Goal: Communication & Community: Answer question/provide support

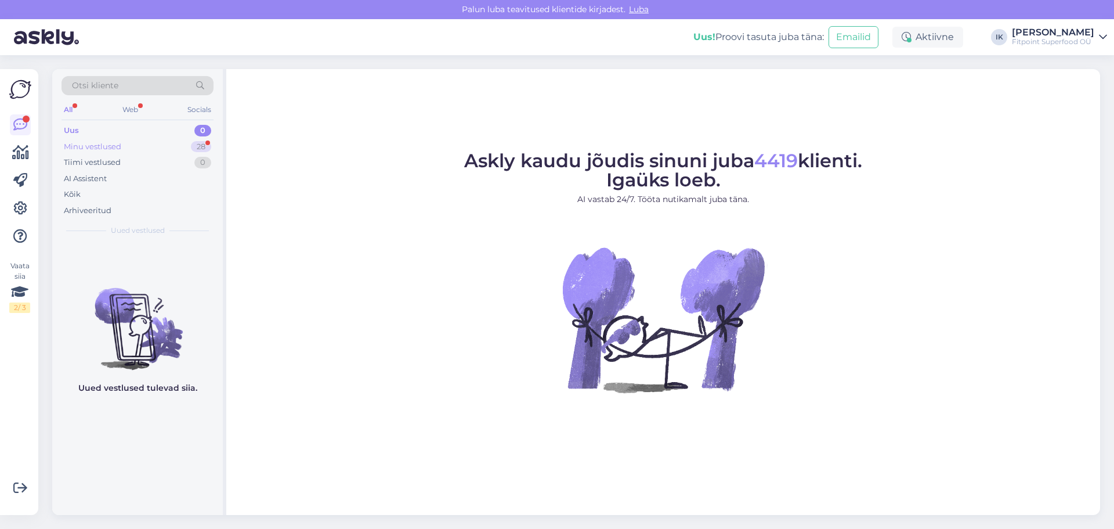
click at [149, 145] on div "Minu vestlused 28" at bounding box center [138, 147] width 152 height 16
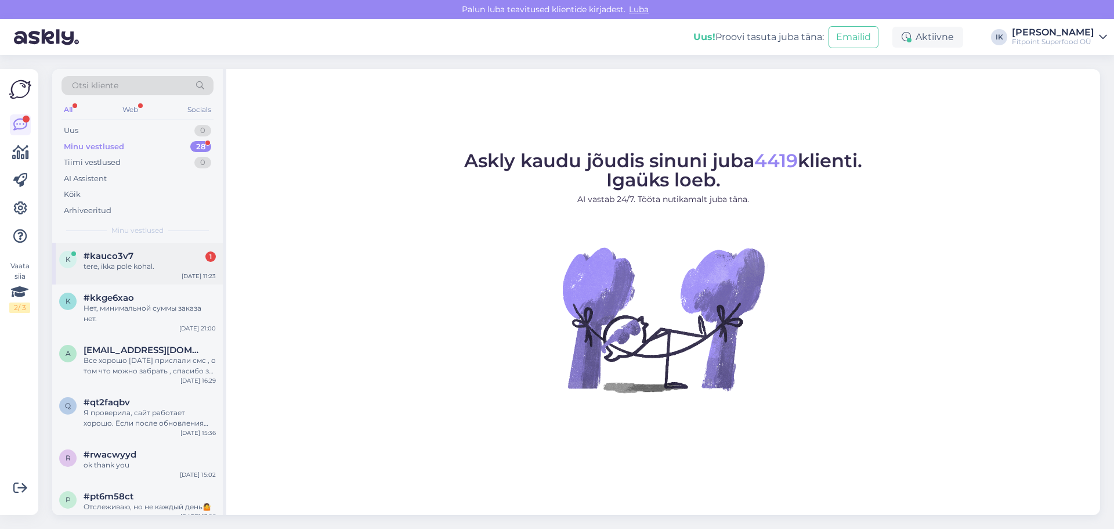
click at [177, 265] on div "tere, ikka pole kohal." at bounding box center [150, 266] width 132 height 10
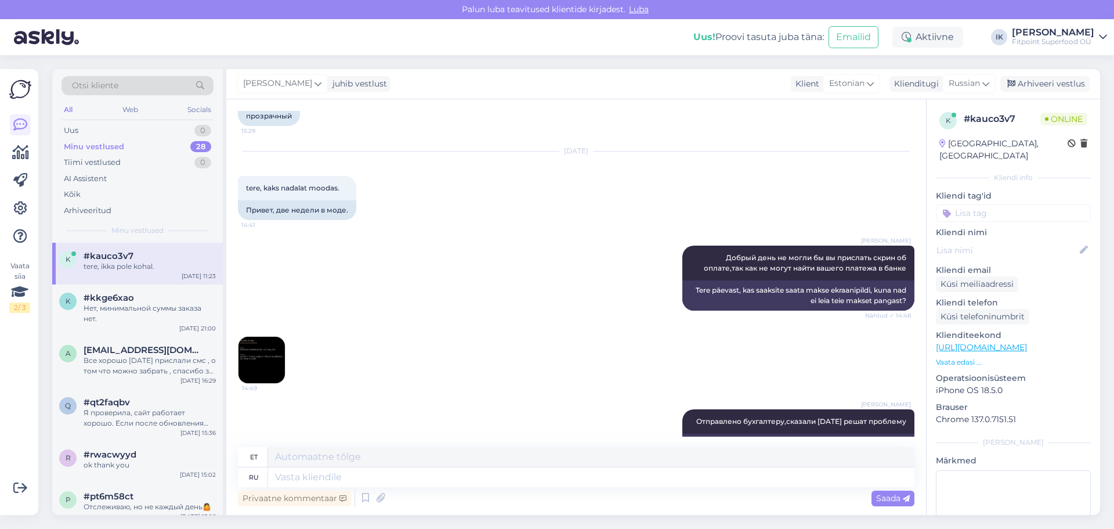
scroll to position [3054, 0]
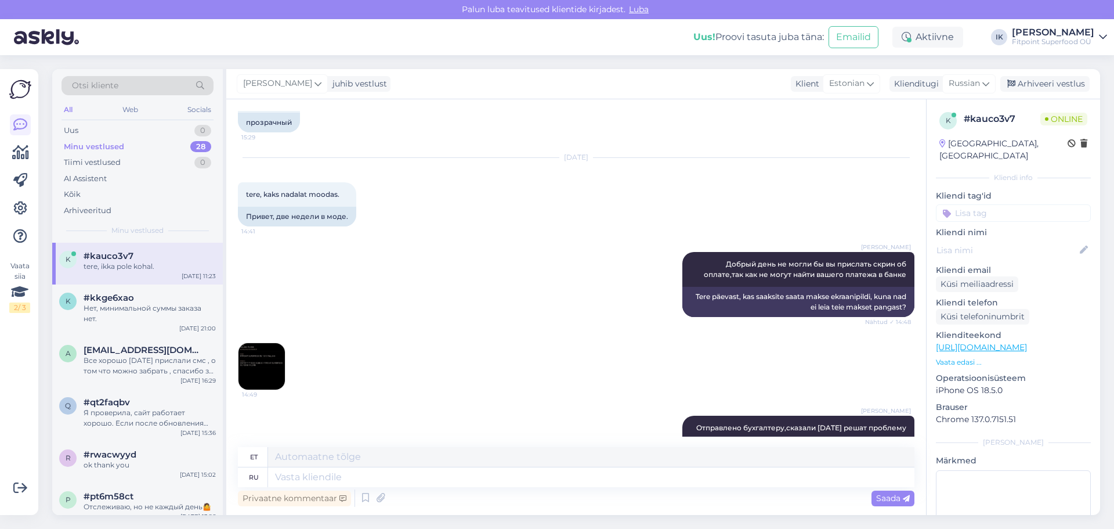
click at [262, 343] on img at bounding box center [262, 366] width 46 height 46
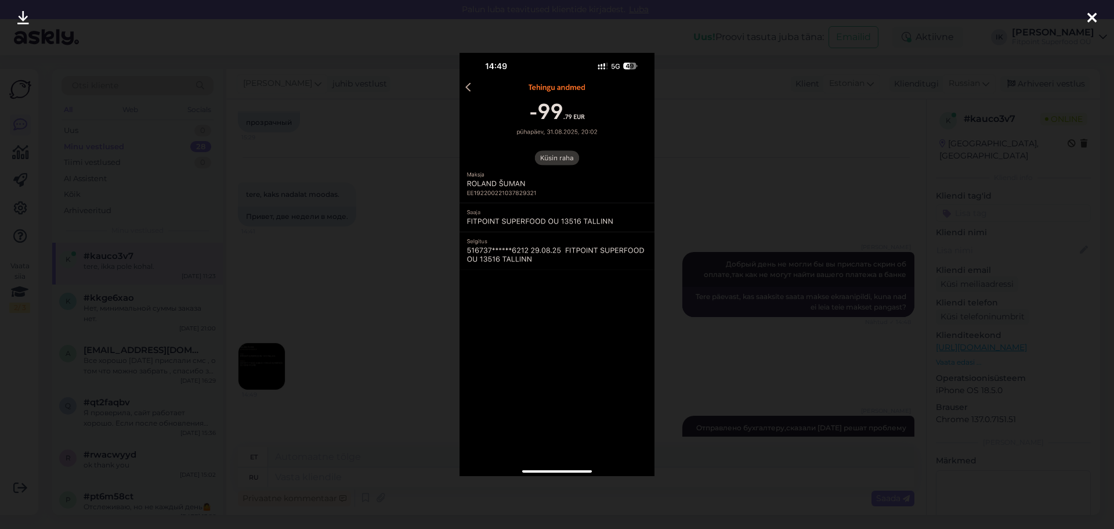
click at [801, 86] on div at bounding box center [557, 264] width 1114 height 529
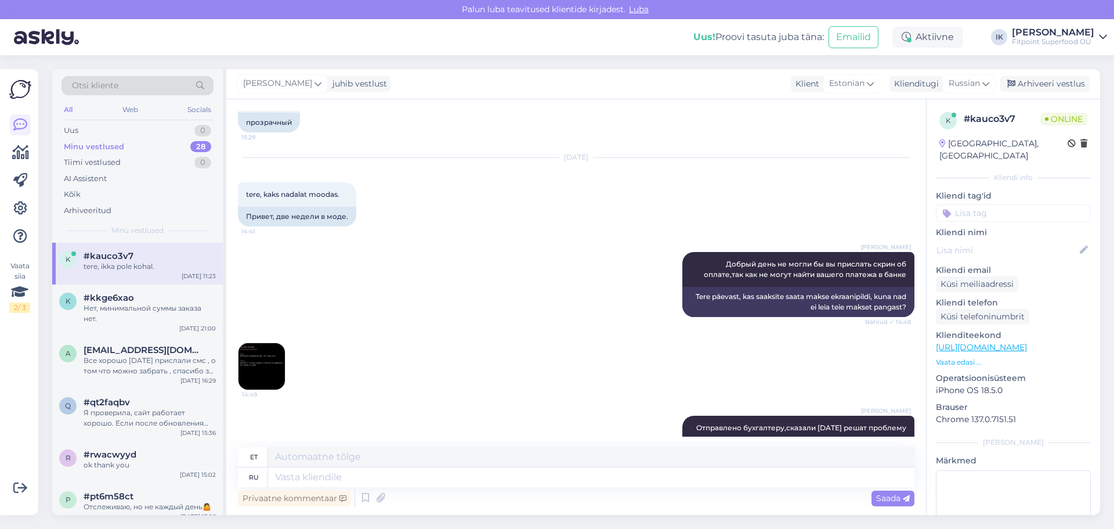
click at [602, 242] on div "[PERSON_NAME] Добрый день не могли бы вы прислать скрин об оплате,так как не мо…" at bounding box center [576, 284] width 677 height 91
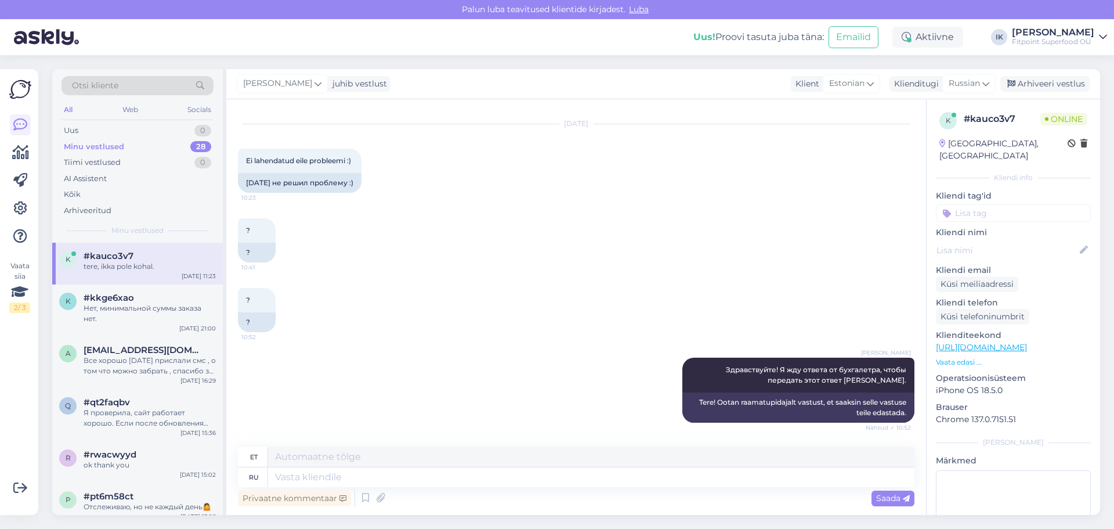
scroll to position [3867, 0]
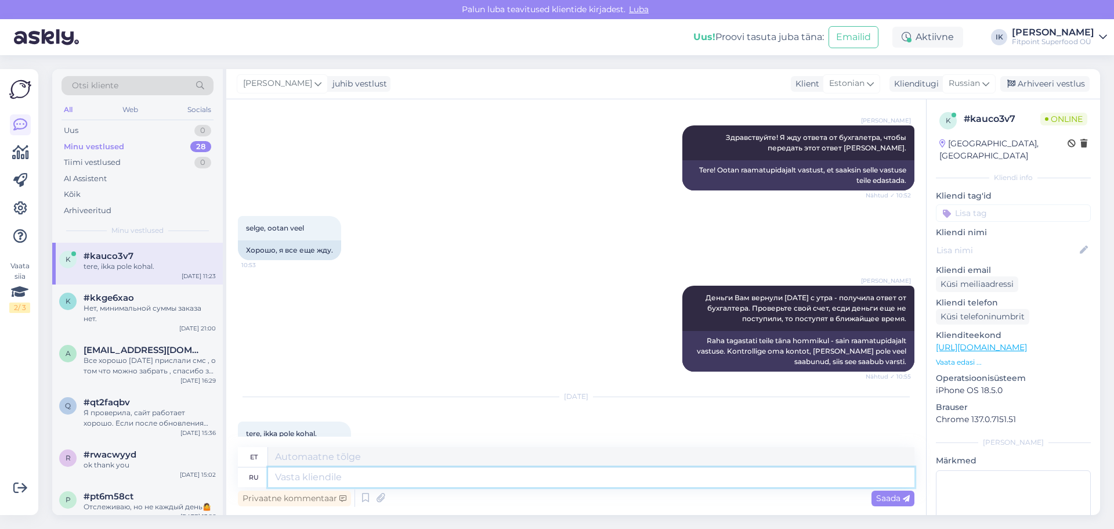
click at [425, 476] on textarea at bounding box center [591, 477] width 646 height 20
type textarea "P"
type textarea "З"
type textarea "Здравствуйте,как г"
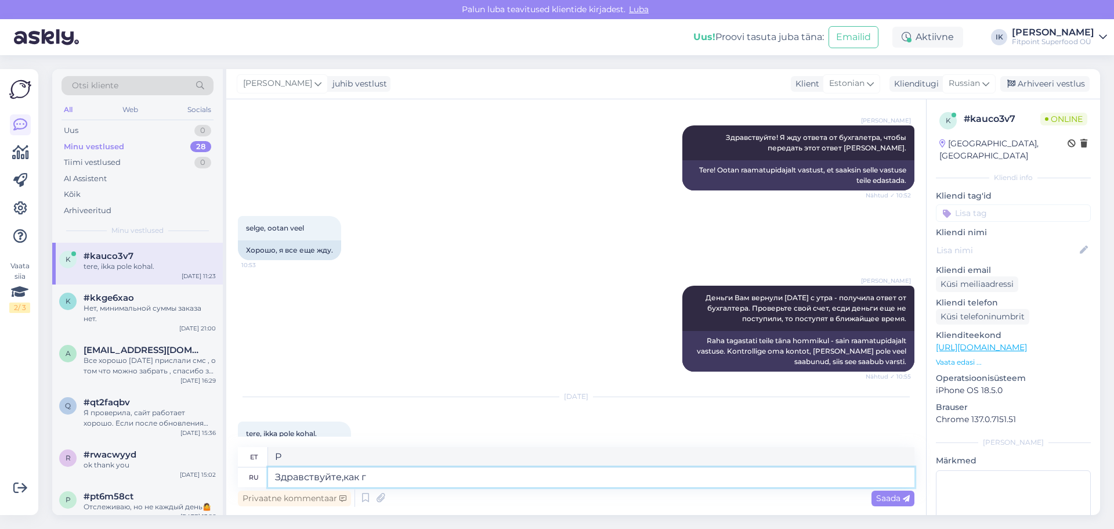
type textarea "Tere, kuidas sul läheb?"
type textarea "Здравствуйте,как говорили [PERSON_NAME]"
type textarea "Tere, nagu nad ütlesid"
type textarea "Здравствуйте,как говорили [DATE]"
type textarea "Tere, nagu nad eile ütlesid"
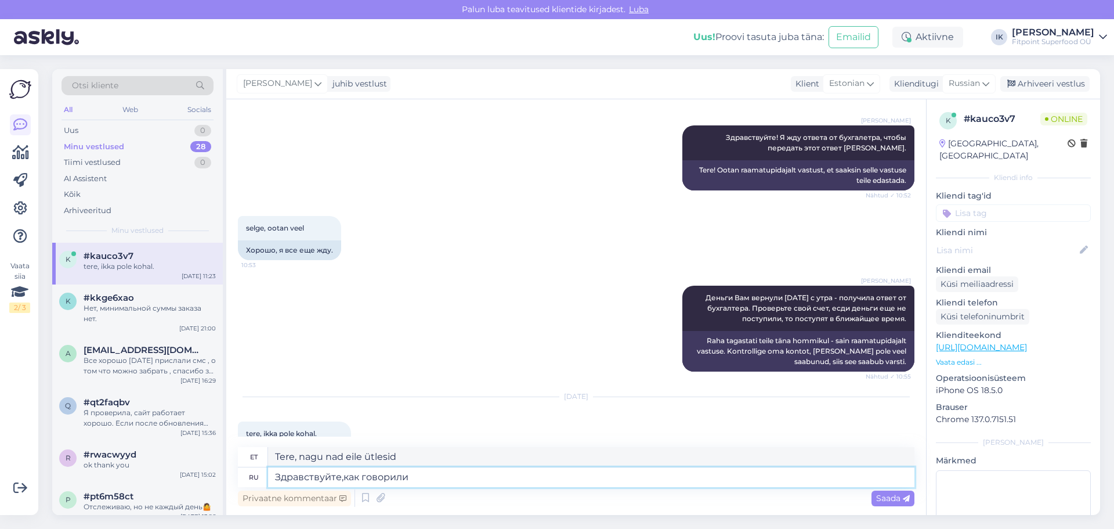
type textarea "Здравствуйте,как говорили"
type textarea "Tere, nagu nad ütlesid"
type textarea "Здравствуйте,как говорилось,[DATE]"
type textarea "Tere, nagu eile öeldi"
type textarea "Здравствуйте,как говорилось,[DATE] мы о"
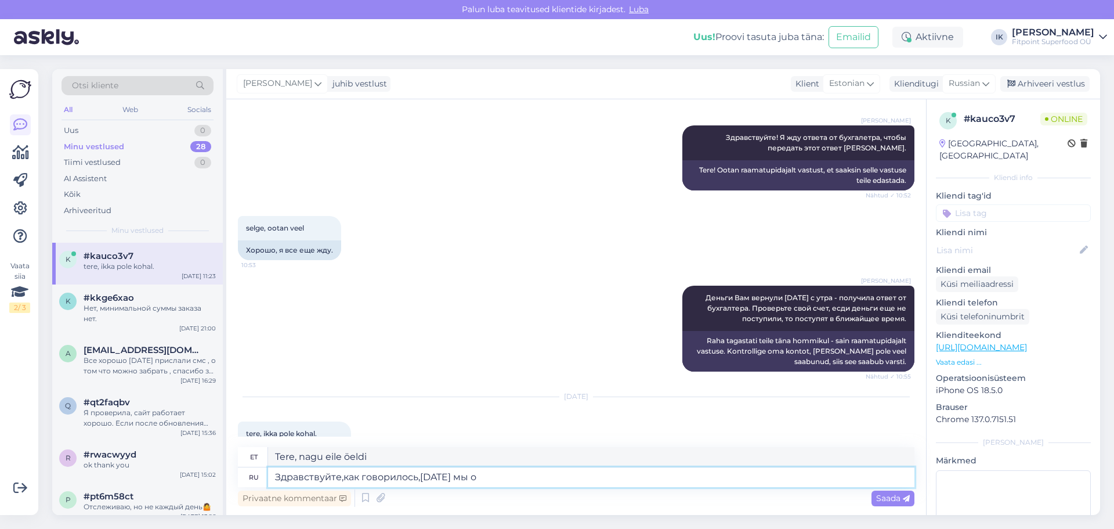
type textarea "Tere, nagu öeldud, eile me"
type textarea "Здравствуйте,как говорилось,[DATE] мы отправили"
type textarea "Tere, nagu öeldud, saatsime eile"
type textarea "Здравствуйте,как говорилось,[DATE] мы отправили деньги на"
type textarea "Tere, nagu öeldud, saatsime raha [PERSON_NAME]."
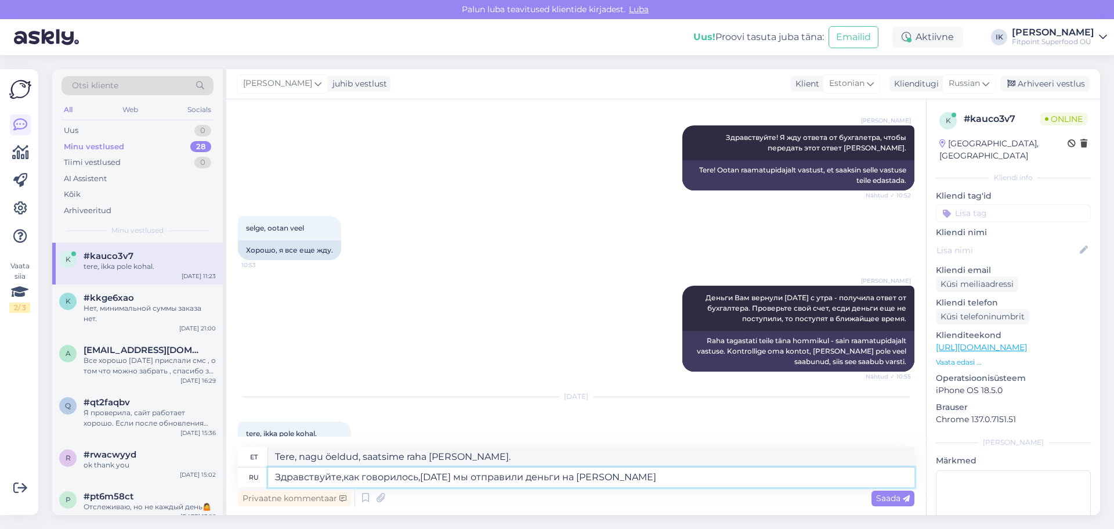
type textarea "Здравствуйте,как говорилось,[DATE] мы отправили деньги на ва"
type textarea "Tere, nagu öeldud, saatsime eile raha"
type textarea "Здравствуйте,как говорилось,[DATE] мы отправили деньги на ваш сч"
type textarea "Tere, nagu öeldud, saatsime eile raha teie arvele."
type textarea "Здравствуйте,как говорилось,[DATE] мы отправили деньги на ваш счет"
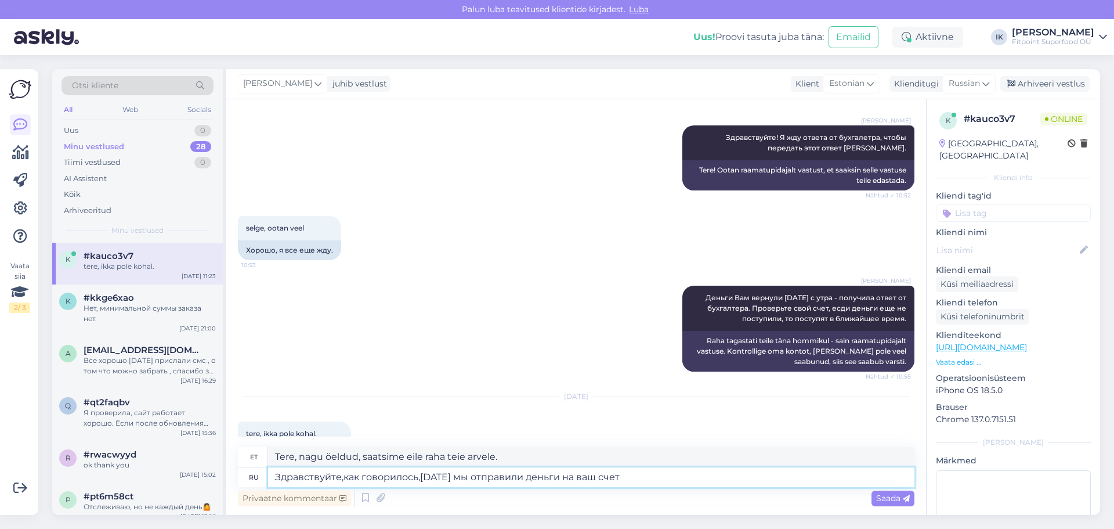
type textarea "Tere, nagu me ütlesime, saatsime eile raha teie kontole."
click at [361, 471] on textarea "Здравствуйте,как говорилось,[DATE] мы отправили деньги на ваш счет" at bounding box center [591, 477] width 646 height 20
click at [635, 478] on textarea "Здравствуйте,как и говорилось,[DATE] мы отправили деньги на ваш счет" at bounding box center [591, 477] width 646 height 20
type textarea "Здравствуйте,как и говорилось,[DATE] мы отправили деньги на ваш счет,это мо"
type textarea "Tere, nagu me ütlesime, saatsime eile teie kontole raha, see on"
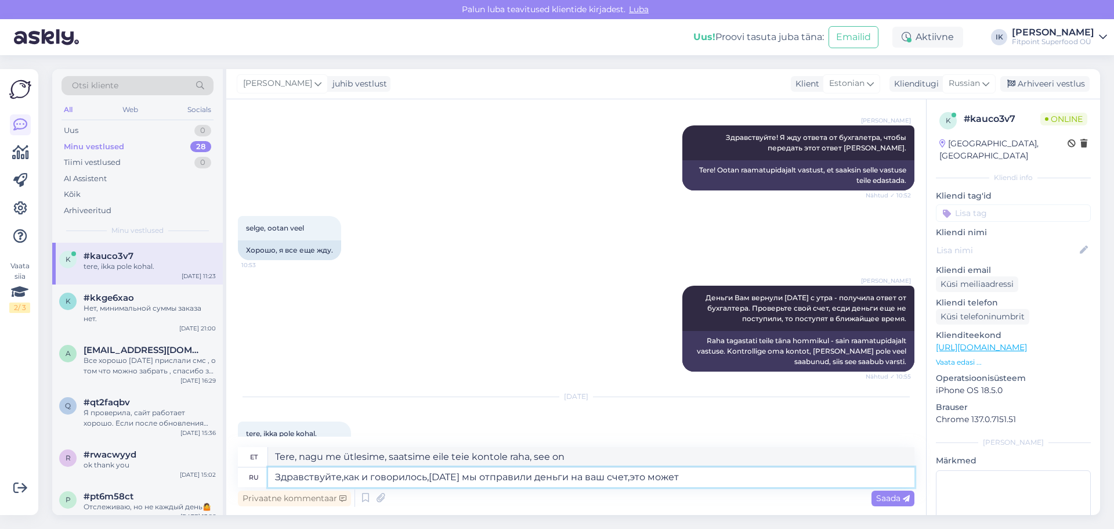
type textarea "Здравствуйте,как и говорилось,[DATE] мы отправили деньги на ваш счет,это может"
type textarea "Tere, nagu me ütlesime, saatsime eile teie kontole raha, see võib"
type textarea "Здравствуйте,как и говорилось,[DATE] мы отправили деньги на ваш счет,это может …"
type textarea "Tere, nagu mainitud, saatsime eile raha teie kontole, see võib [PERSON_NAME] ae…"
type textarea "Здравствуйте,как и говорилось,[DATE] мы отправили деньги на ваш счет,это может …"
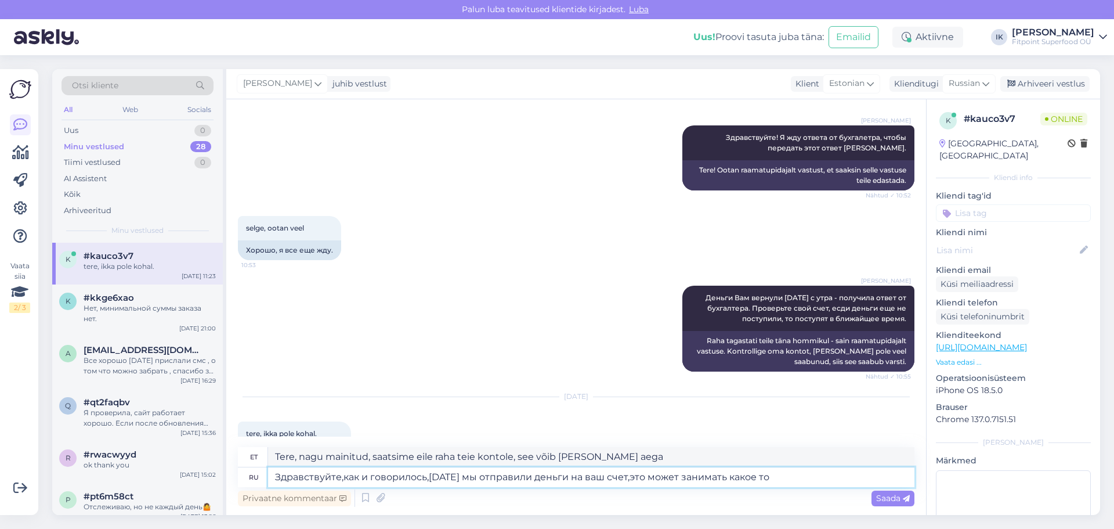
type textarea "Tere, nagu mainitud, saatsime eile raha teie kontole, see võib veidi aega [PERS…"
type textarea "Здравствуйте,как и говорилось,[DATE] мы отправили деньги на ваш счет,это может …"
type textarea "Tere, nagu me ütlesime, saatsime eile raha teie kontole, see võib veidi aega [P…"
type textarea "Здравствуйте,как и говорилось,[DATE] мы отправили деньги на ваш счет,это может …"
type textarea "Tere, nagu me ütlesime, saatsime eile raha teie kontole, see võib veidi aega [P…"
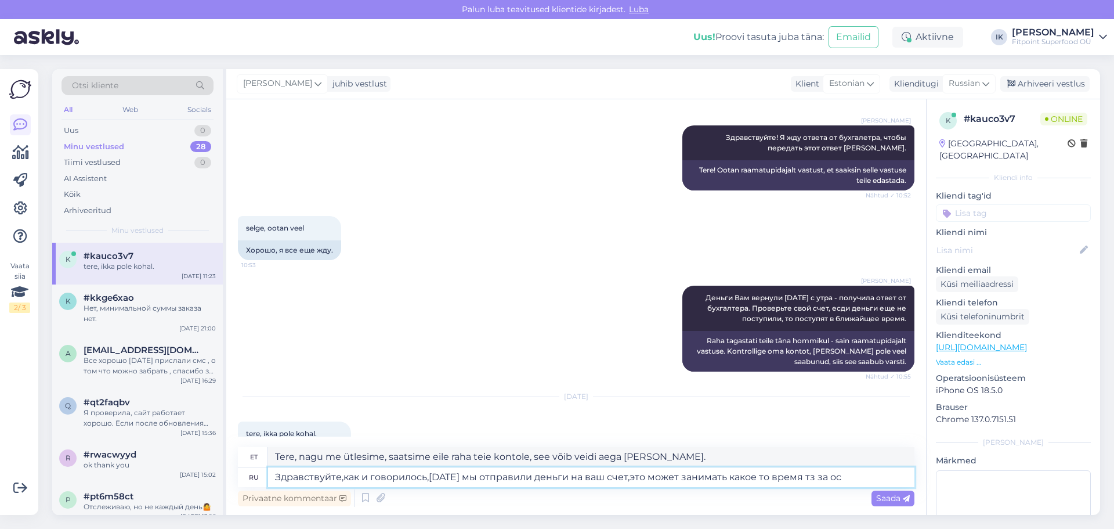
type textarea "Здравствуйте,как и говорилось,[DATE] мы отправили деньги на ваш счет,это может …"
type textarea "Tere, nagu öeldud, saatsime eile raha teie kontole, see võib veidi aega [PERSON…"
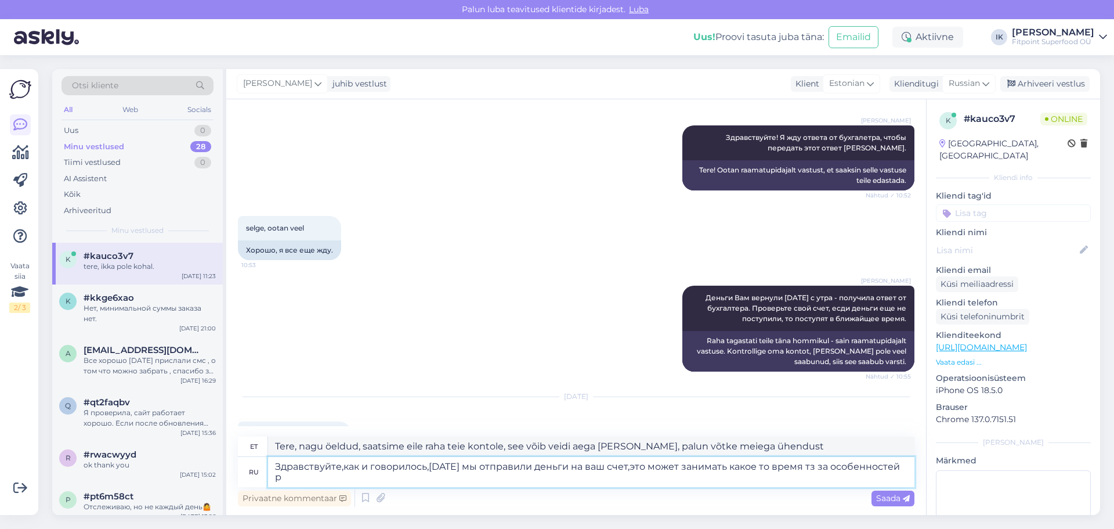
type textarea "Здравствуйте,как и говорилось,[DATE] мы отправили деньги на ваш счет,это может …"
type textarea "Tere, nagu öeldud, saatsime eile raha teie kontole, see võib üksikasjade tõttu …"
type textarea "Здравствуйте,как и говорилось,[DATE] мы отправили деньги на ваш счет,это может …"
type textarea "Tere, nagu öeldud, saatsime eile raha teie kontole, see võib eripärade tõttu ve…"
type textarea "Здравствуйте,как и говорилось,[DATE] мы отправили деньги на ваш счет,это может …"
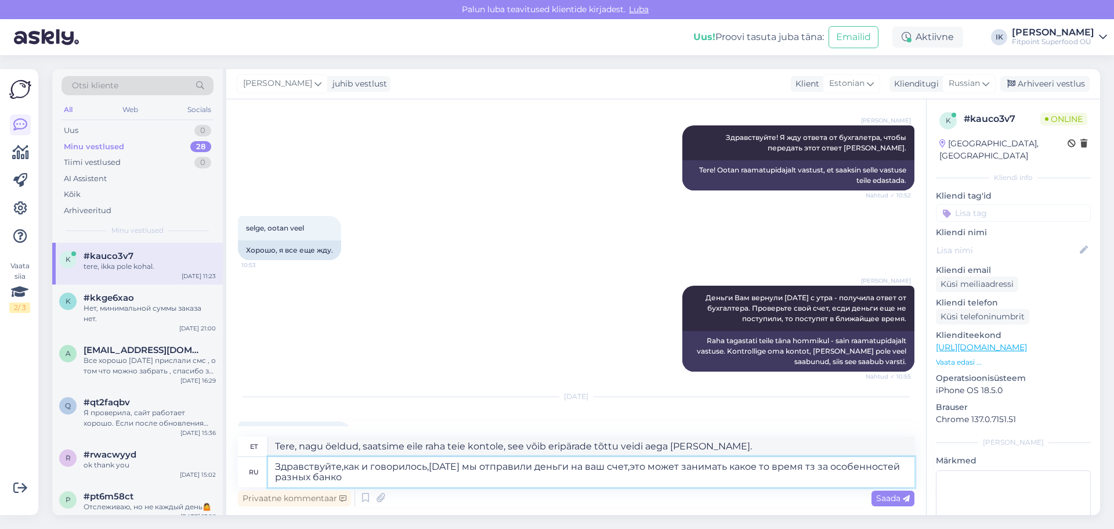
type textarea "Tere, nagu me ütlesime, saatsime eile raha teie kontole, see võib erinevate pan…"
type textarea "Здравствуйте,как и говорилось,[DATE] мы отправили деньги на ваш счет,это может …"
type textarea "Tere, nagu öeldud, saatsime raha eile teie kontole. See võib erinevate pankade …"
click at [812, 467] on textarea "Здравствуйте,как и говорилось,[DATE] мы отправили деньги на ваш счет,это может …" at bounding box center [591, 472] width 646 height 30
click at [807, 467] on textarea "Здравствуйте,как и говорилось,[DATE] мы отправили деньги на ваш счет,это может …" at bounding box center [591, 472] width 646 height 30
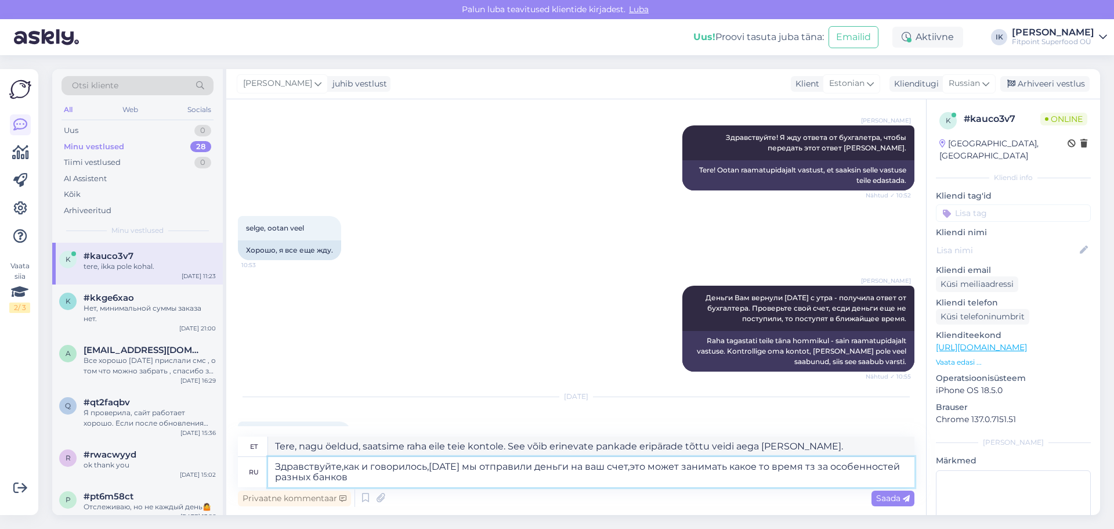
click at [807, 467] on textarea "Здравствуйте,как и говорилось,[DATE] мы отправили деньги на ваш счет,это может …" at bounding box center [591, 472] width 646 height 30
type textarea "Здравствуйте,как и говорилось,[DATE] мы отправили деньги на ваш счет,это может …"
type textarea "Tere, nagu me ütlesime, saatsime eile raha teie kontole, see võib erinevate pan…"
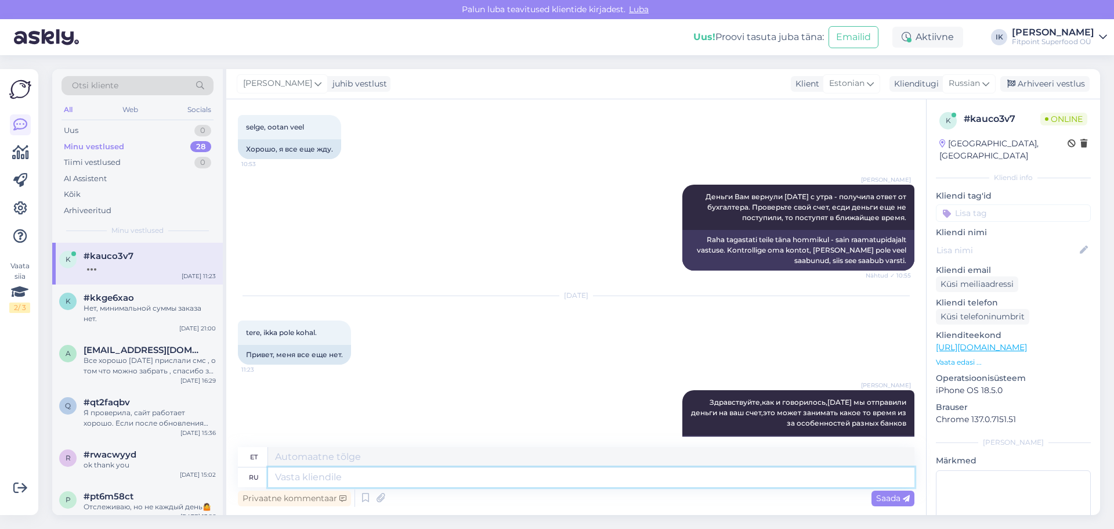
scroll to position [4079, 0]
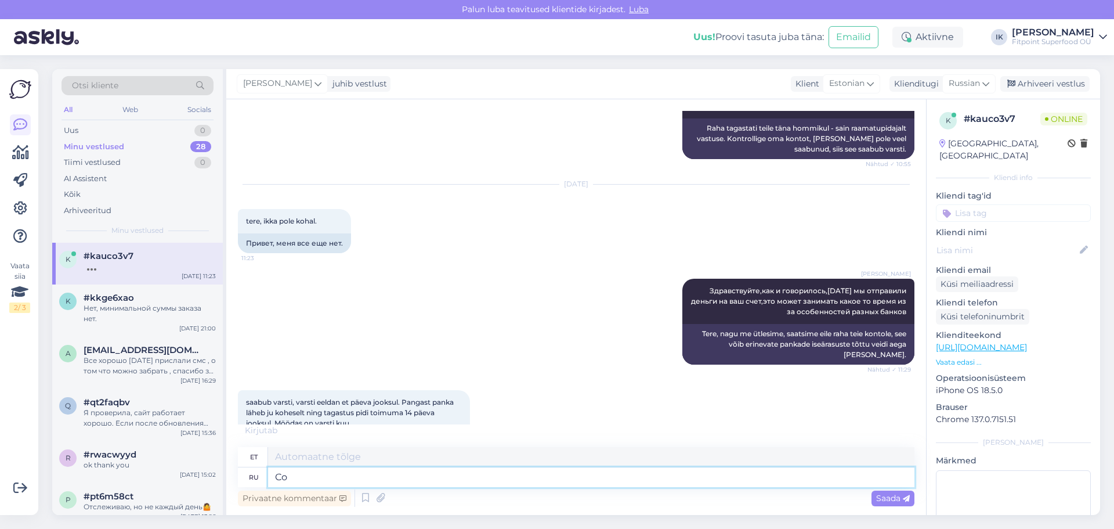
type textarea "Сож"
type textarea "Seega"
type textarea "Сожалеем ч"
type textarea "Meil on kahju"
type textarea "Сожалеем что"
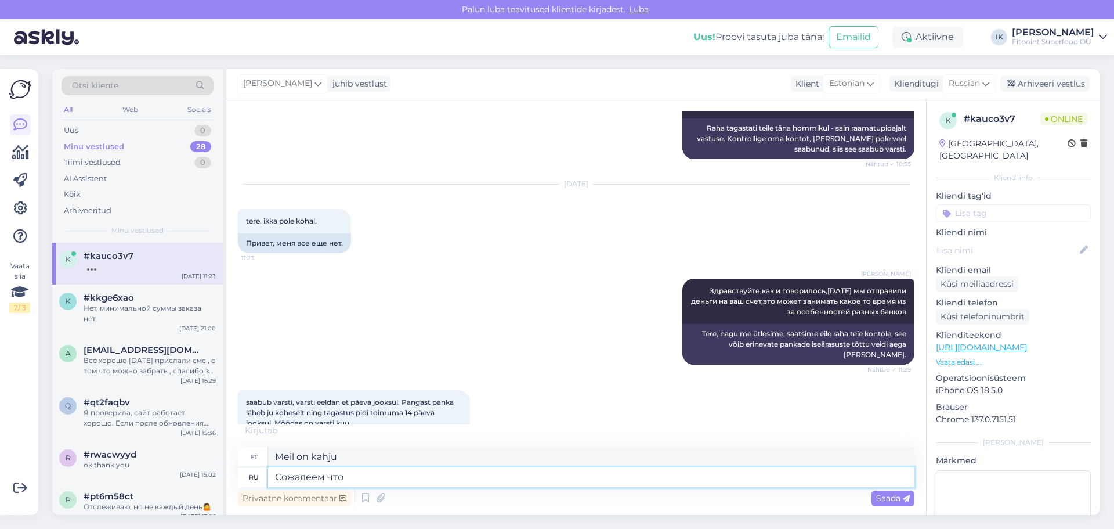
type textarea "Meil on kahju, et"
type textarea "Сожалеем что это"
type textarea "Meil on selle pärast kahju"
type textarea "Сожалеем что это заняло [PERSON_NAME]"
type textarea "Vabandust, et see sind võttis"
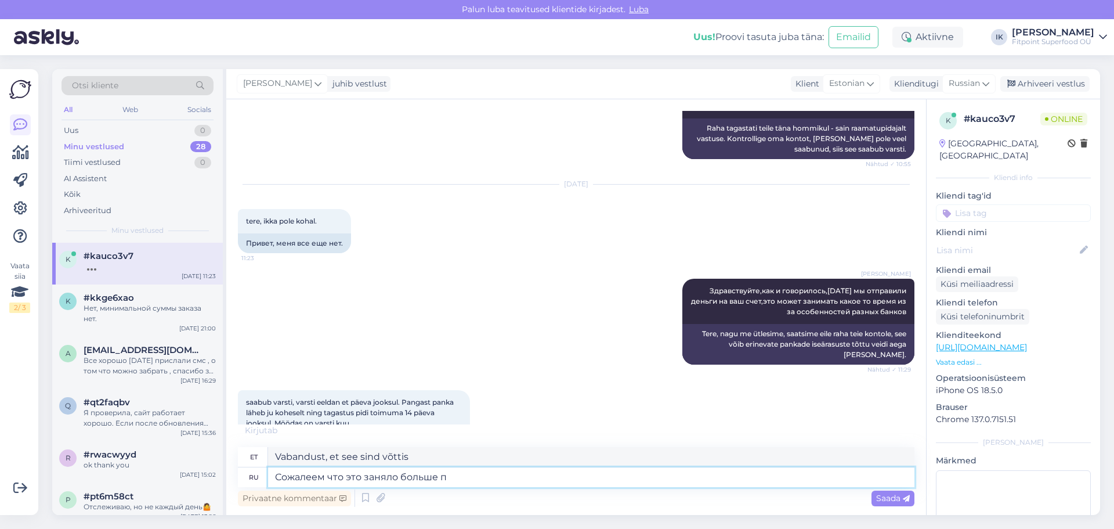
type textarea "Сожалеем что это заняло больше пр"
type textarea "Vabandame, et see kauem aega võttis."
type textarea "Сожалеем что это заняло больше предрогогаемого [PERSON_NAME]"
type textarea "Vabandame, et see võttis oodatust kauem aega."
click at [327, 478] on textarea "Сожалеем что это заняло больше предрогогаемого времени" at bounding box center [591, 477] width 646 height 20
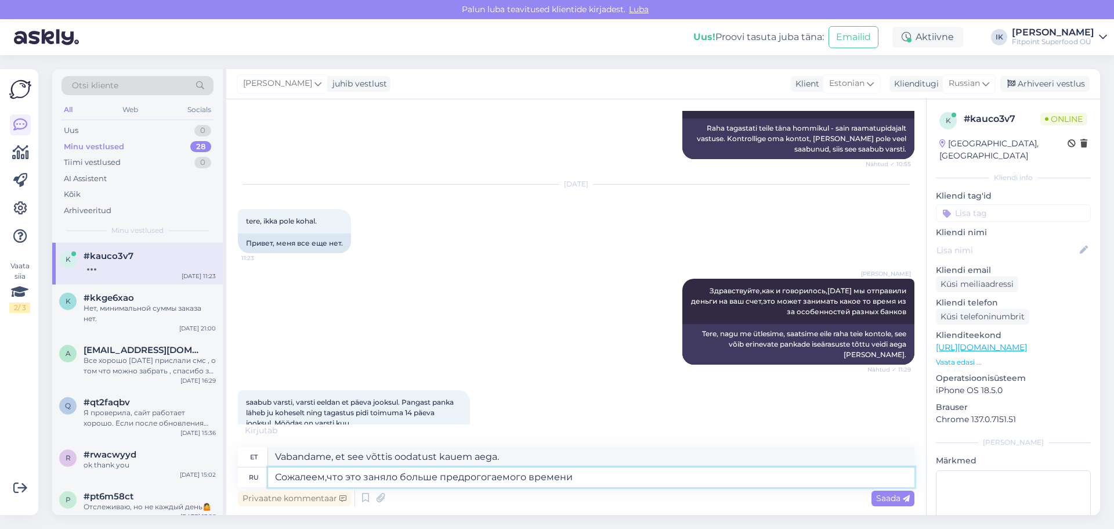
click at [469, 477] on textarea "Сожалеем,что это заняло больше предрогогаемого времени" at bounding box center [591, 477] width 646 height 20
click at [482, 478] on textarea "Сожалеем,что это заняло больше предпогогаемого времени" at bounding box center [591, 477] width 646 height 20
type textarea "Сожалеем,что это заняло больше предпологаемого времени"
click at [586, 476] on textarea "Сожалеем,что это заняло больше предпологаемого времени" at bounding box center [591, 477] width 646 height 20
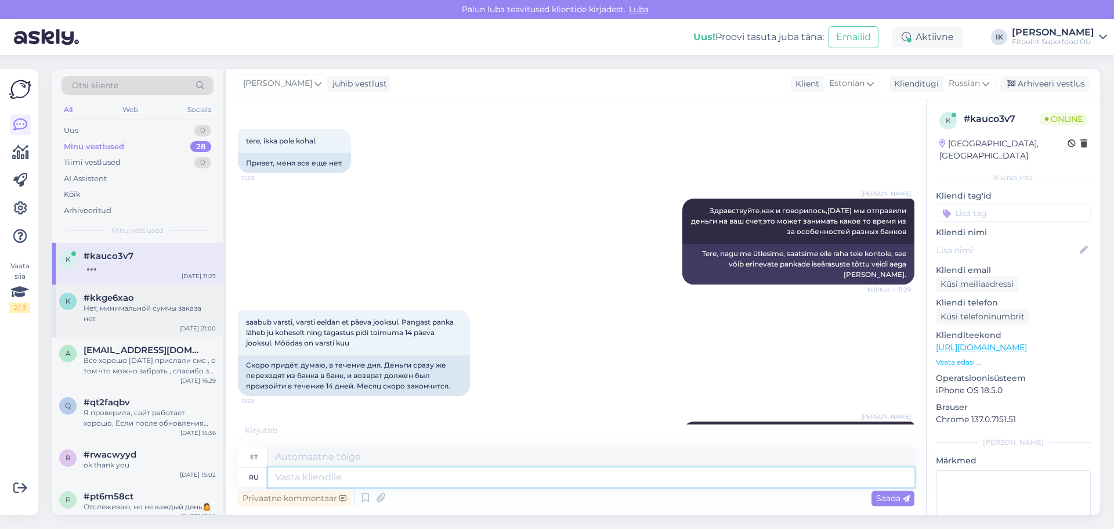
scroll to position [4171, 0]
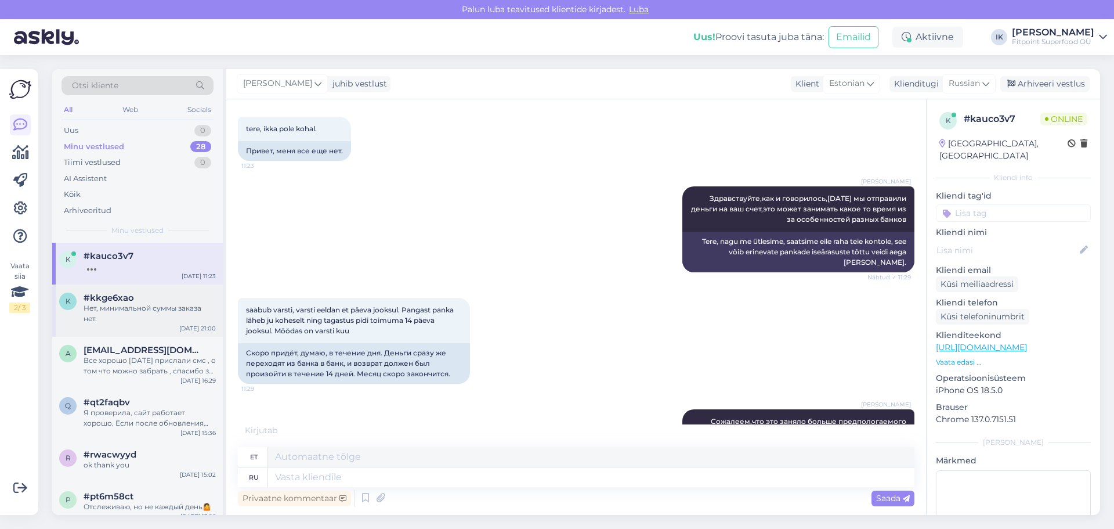
click at [189, 305] on div "Нет, минимальной суммы заказа нет." at bounding box center [150, 313] width 132 height 21
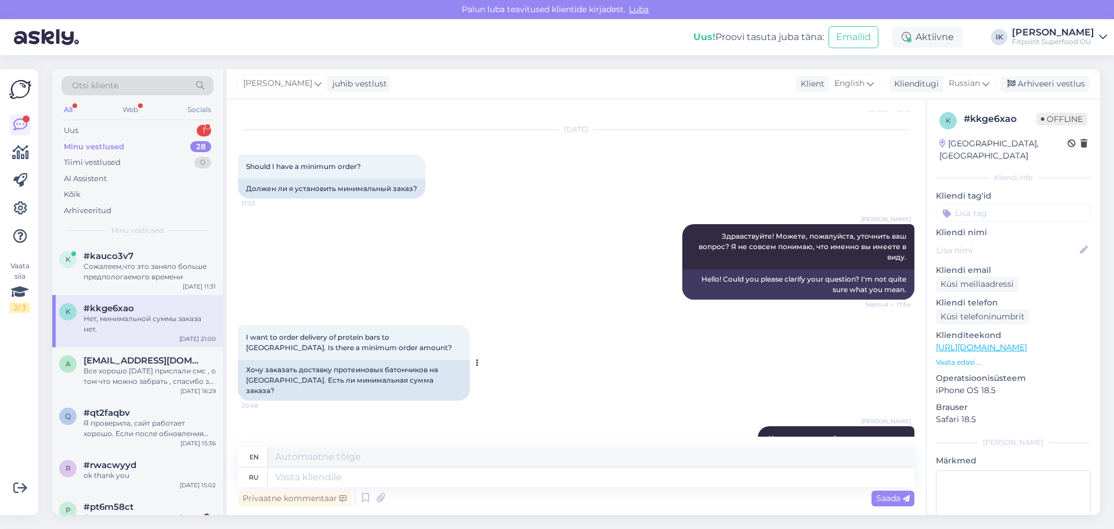
scroll to position [270, 0]
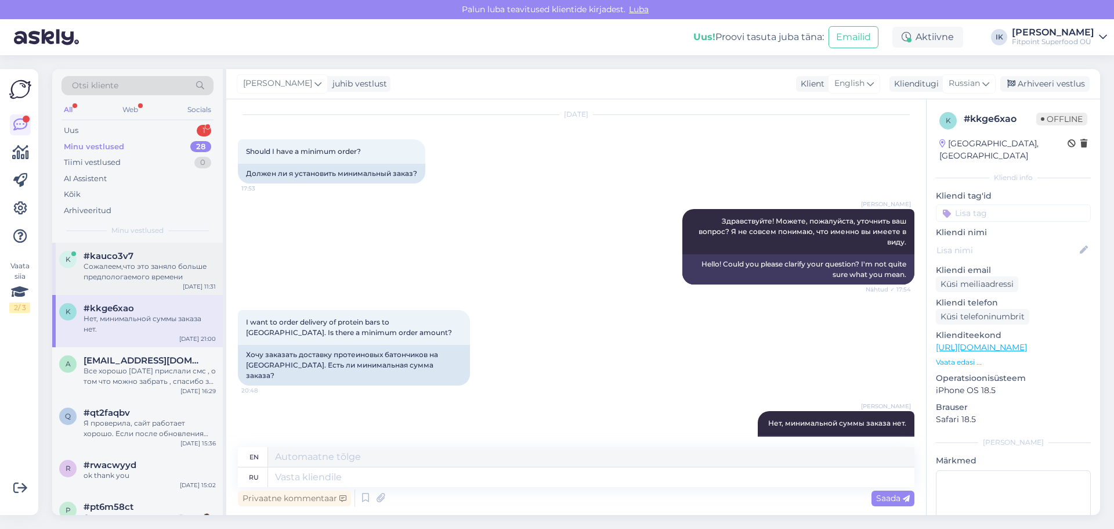
click at [167, 263] on div "Сожалеем,что это заняло больше предпологаемого времени" at bounding box center [150, 271] width 132 height 21
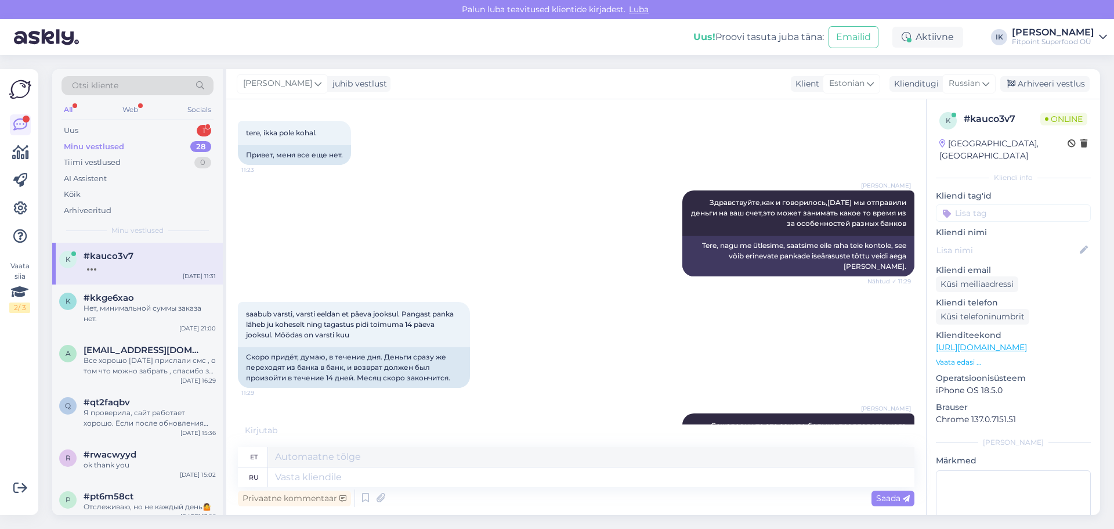
scroll to position [4171, 0]
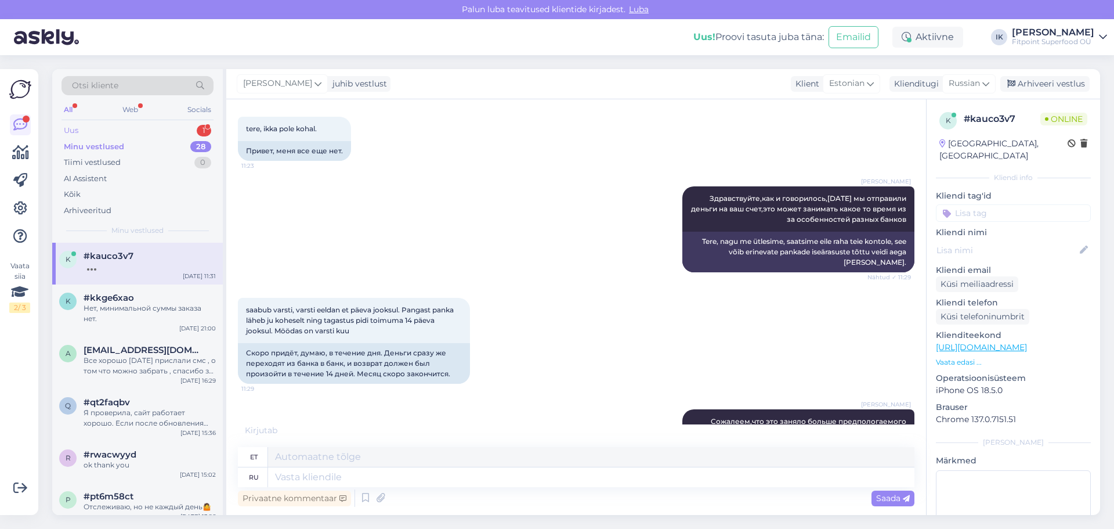
click at [93, 127] on div "Uus 1" at bounding box center [138, 130] width 152 height 16
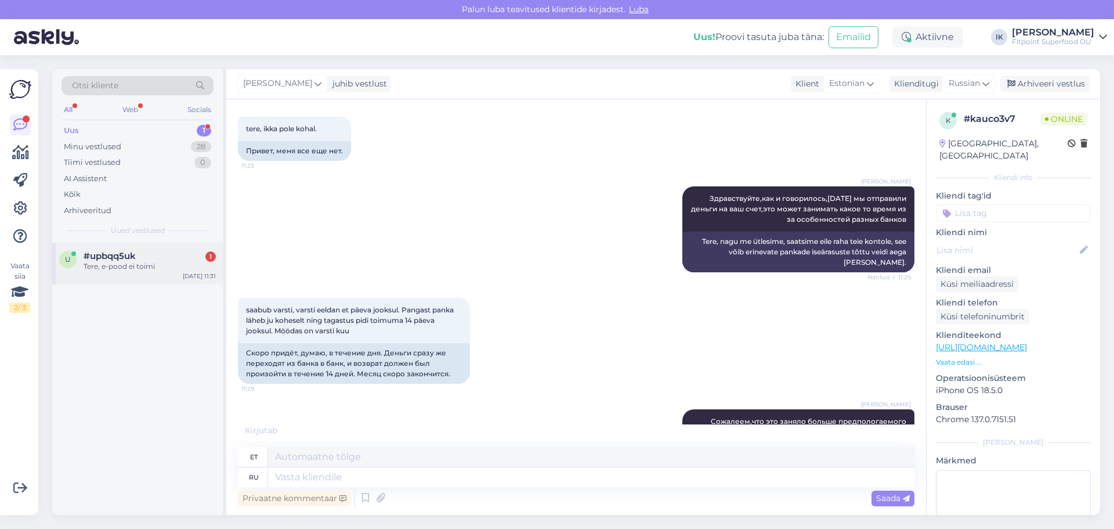
click at [154, 254] on div "#upbqq5uk 1" at bounding box center [150, 256] width 132 height 10
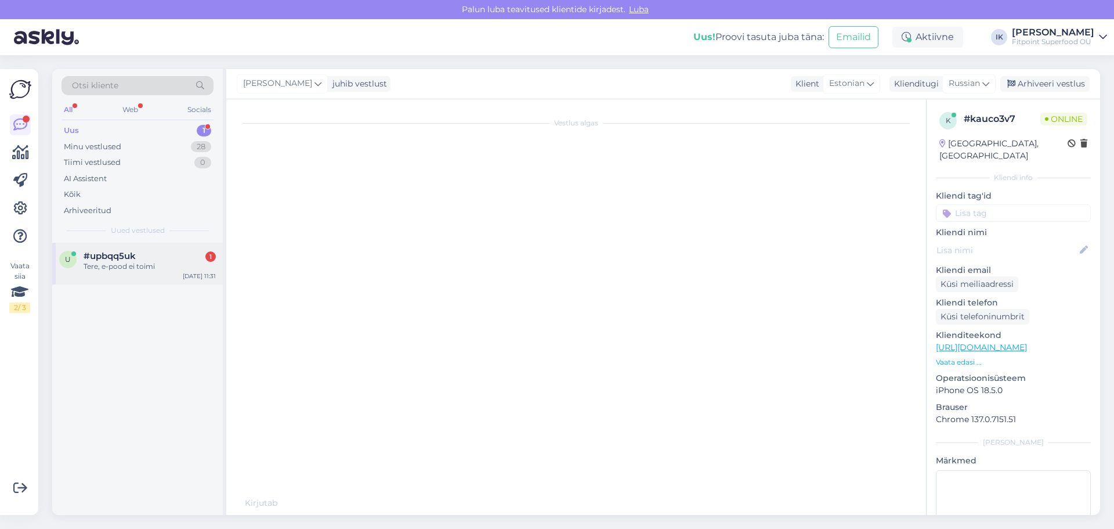
scroll to position [0, 0]
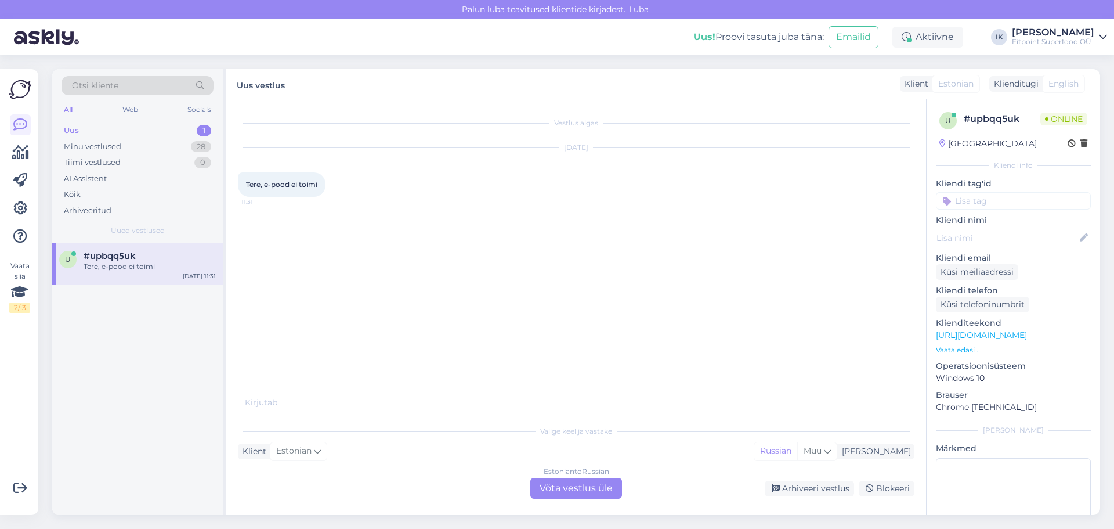
click at [575, 489] on div "Estonian to Russian Võta vestlus üle" at bounding box center [576, 488] width 92 height 21
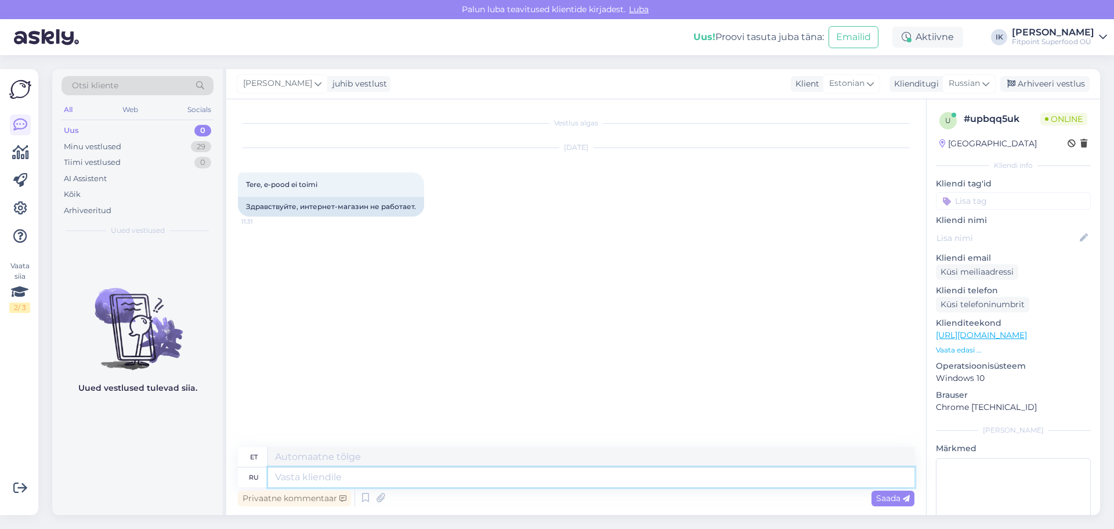
click at [393, 478] on textarea at bounding box center [591, 477] width 646 height 20
type textarea "Здравствуйте,с [PERSON_NAME]"
type textarea "Tere, s"
type textarea "Здравствуйте,с какой и"
type textarea "Tere, mis kell on?"
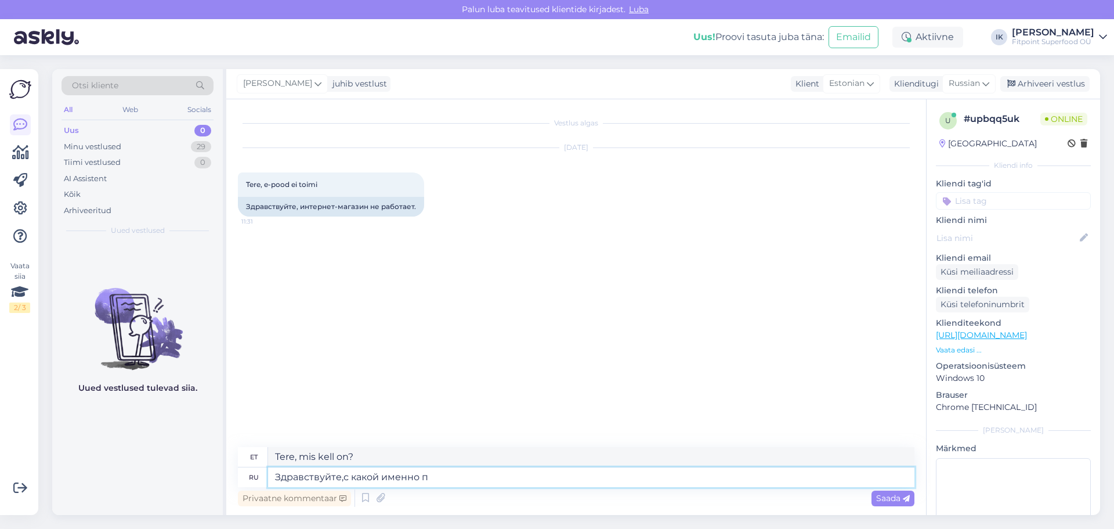
type textarea "Здравствуйте,с какой именно пр"
type textarea "Tere, milline neist täpsemalt?"
type textarea "Здравствуйте,с какой именно проблемой вы"
type textarea "Tere, milles täpne probleem seisneb?"
type textarea "Здравствуйте,с какой именно проблемой вы с"
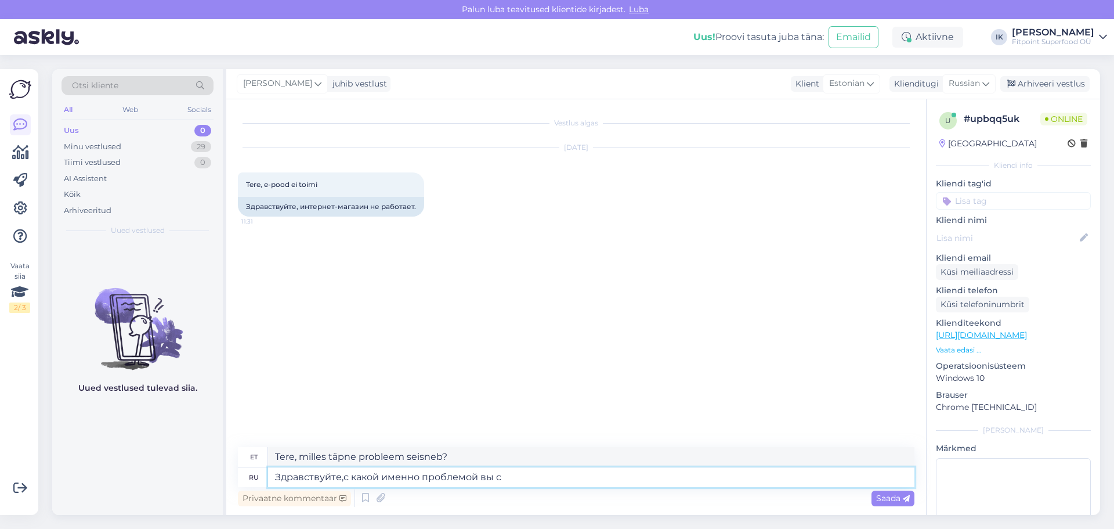
type textarea "Tere, mis täpselt probleem teil on?"
type textarea "Здравствуйте,с какой именно проблемой вы сталкнулис?"
type textarea "Tere, millise konkreetse probleemiga te kokku puutute?"
type textarea "Здравствуйте,с какой именно проблемой вы сталкнулис?"
type textarea "Tere, millise konkreetse probleemiga kokku puutusite?"
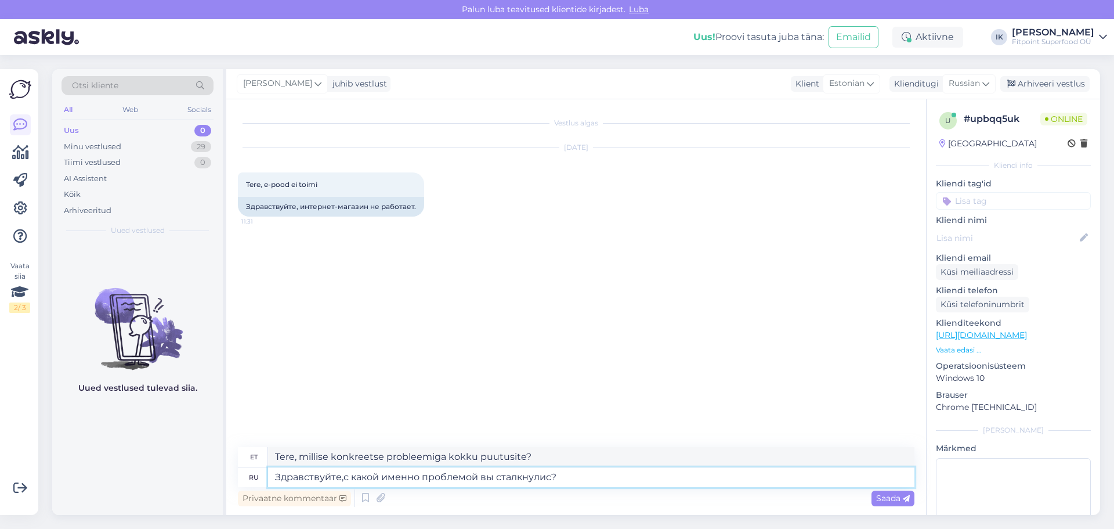
type textarea "Здравствуйте,с какой именно проблемой вы сталкнулись?"
type textarea "Tere, millise konkreetse probleemiga te kokku puutute?"
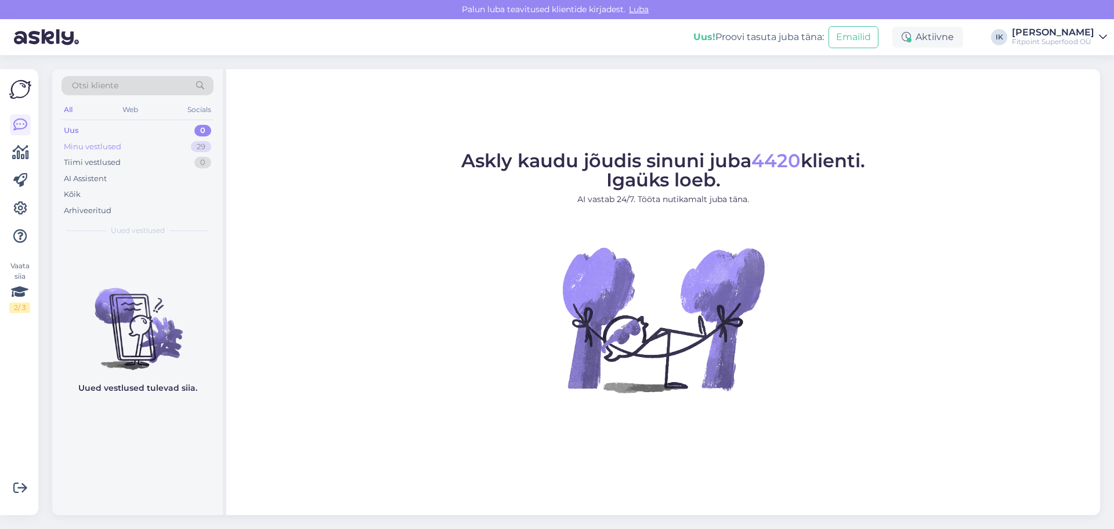
click at [142, 146] on div "Minu vestlused 29" at bounding box center [138, 147] width 152 height 16
